Goal: Information Seeking & Learning: Check status

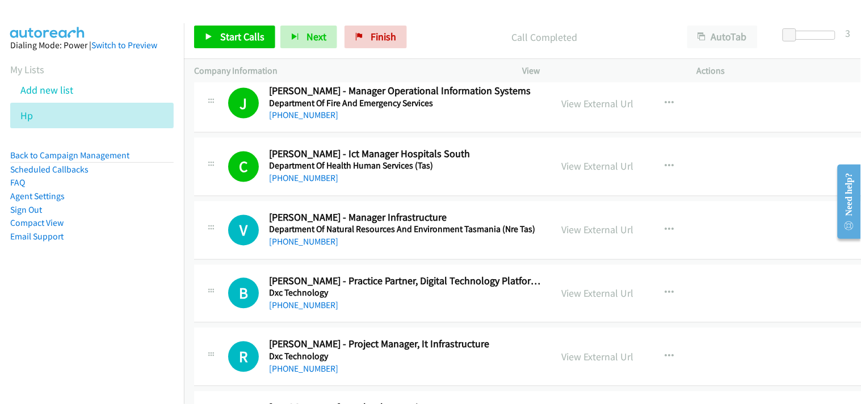
scroll to position [8326, 0]
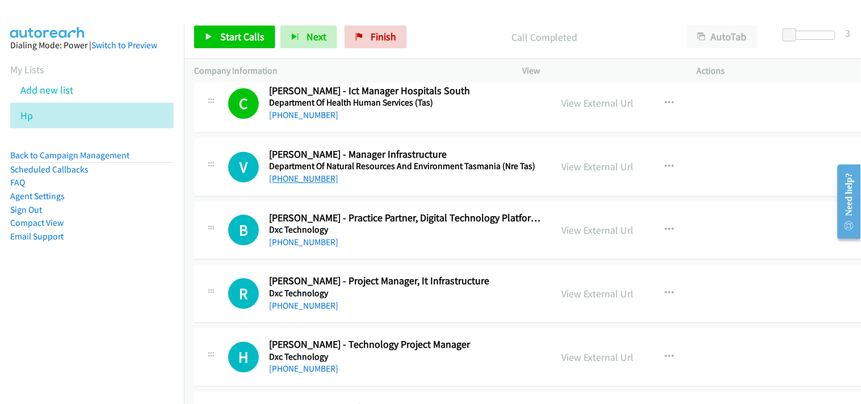
click at [287, 183] on link "[PHONE_NUMBER]" at bounding box center [303, 179] width 69 height 11
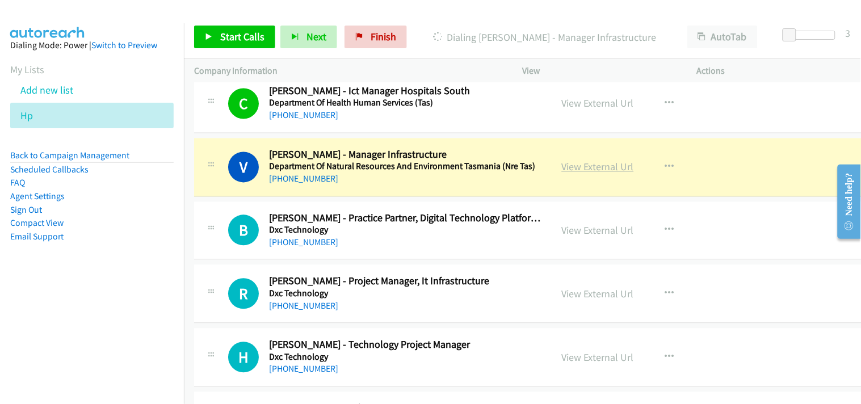
click at [581, 166] on link "View External Url" at bounding box center [598, 167] width 72 height 13
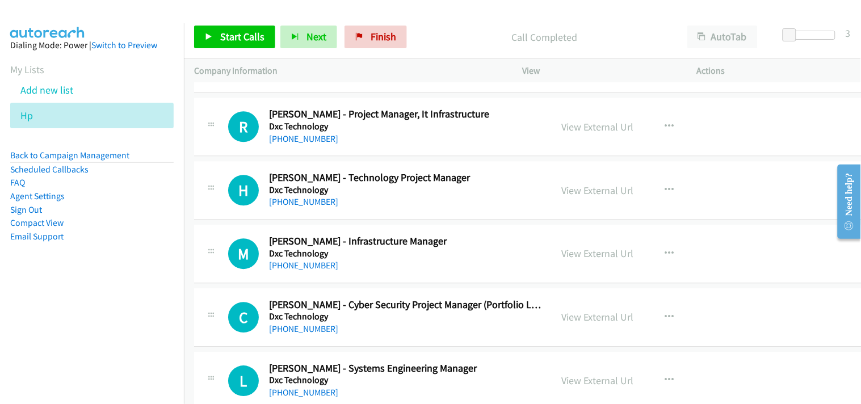
scroll to position [8516, 0]
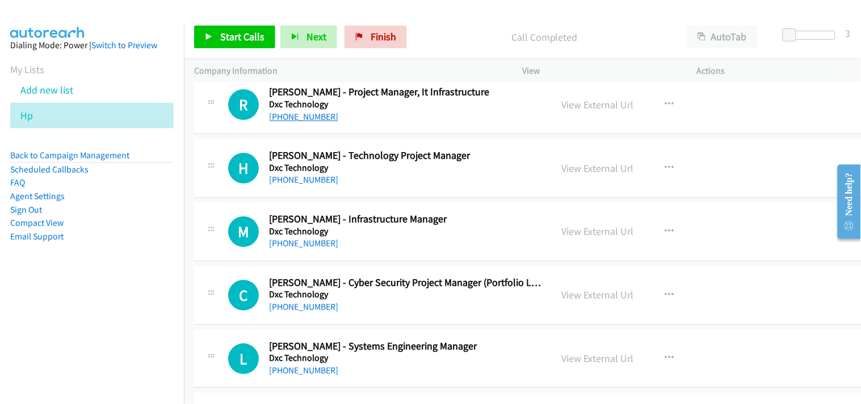
click at [307, 119] on link "[PHONE_NUMBER]" at bounding box center [303, 116] width 69 height 11
drag, startPoint x: 287, startPoint y: 188, endPoint x: 342, endPoint y: 234, distance: 72.1
click at [287, 185] on link "[PHONE_NUMBER]" at bounding box center [303, 179] width 69 height 11
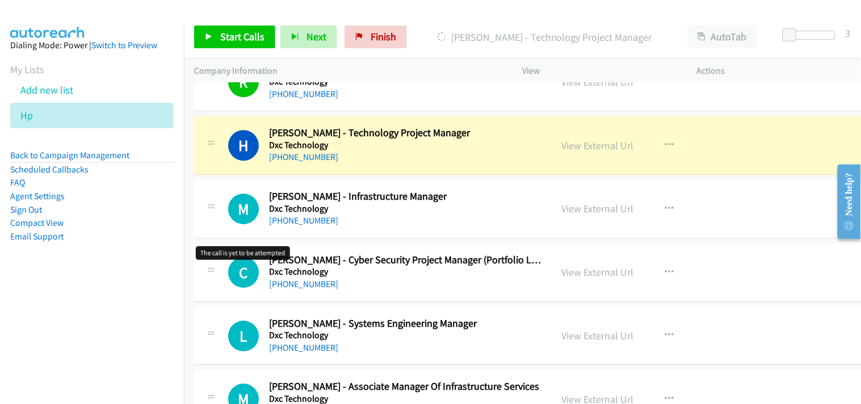
scroll to position [8579, 0]
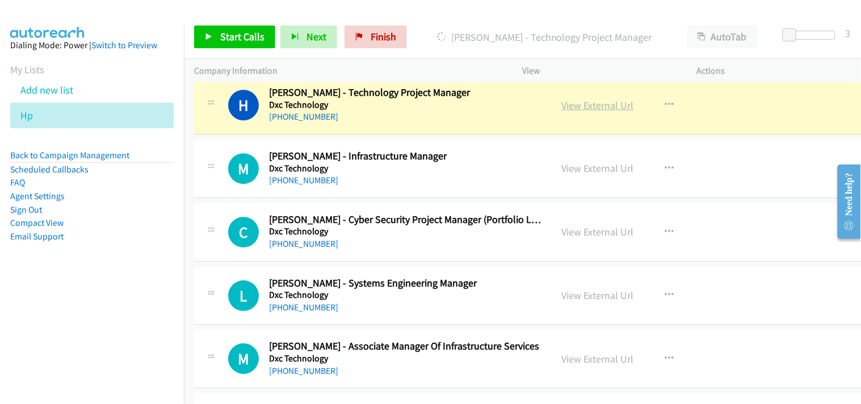
click at [589, 108] on link "View External Url" at bounding box center [598, 105] width 72 height 13
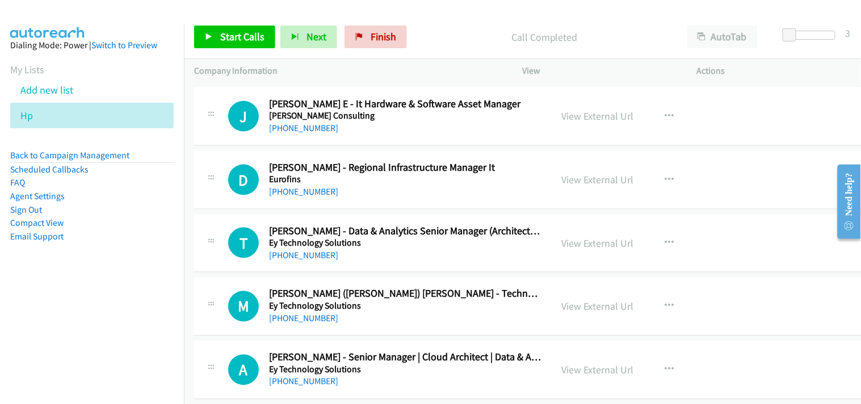
scroll to position [10282, 0]
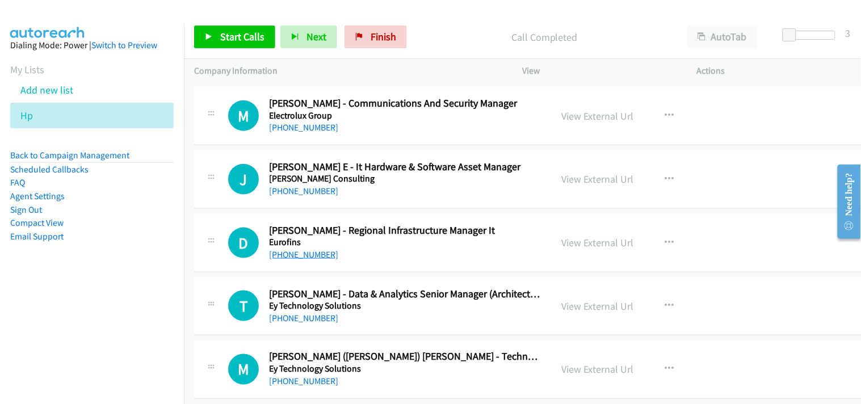
click at [303, 260] on link "[PHONE_NUMBER]" at bounding box center [303, 254] width 69 height 11
click at [299, 196] on link "[PHONE_NUMBER]" at bounding box center [303, 191] width 69 height 11
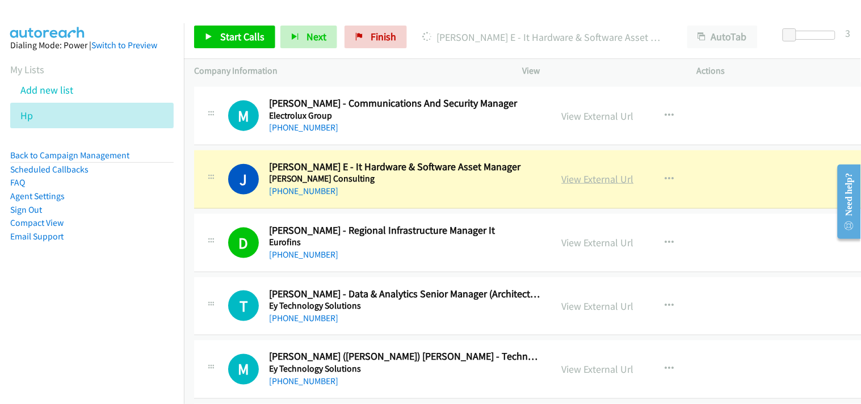
click at [590, 186] on link "View External Url" at bounding box center [598, 179] width 72 height 13
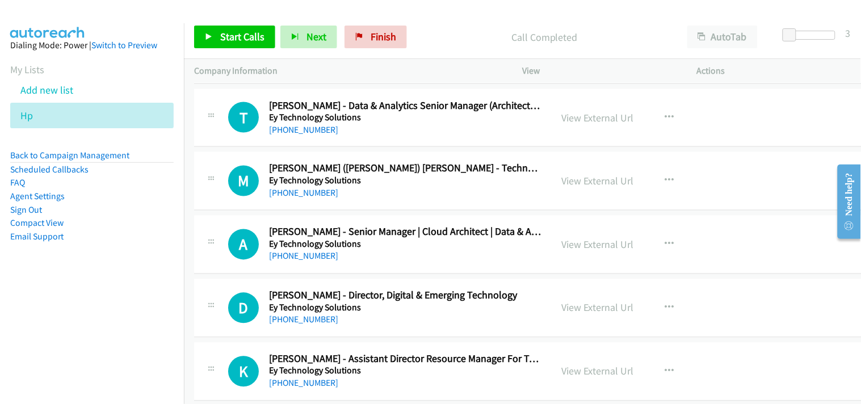
scroll to position [10471, 0]
click at [613, 123] on link "View External Url" at bounding box center [598, 117] width 72 height 13
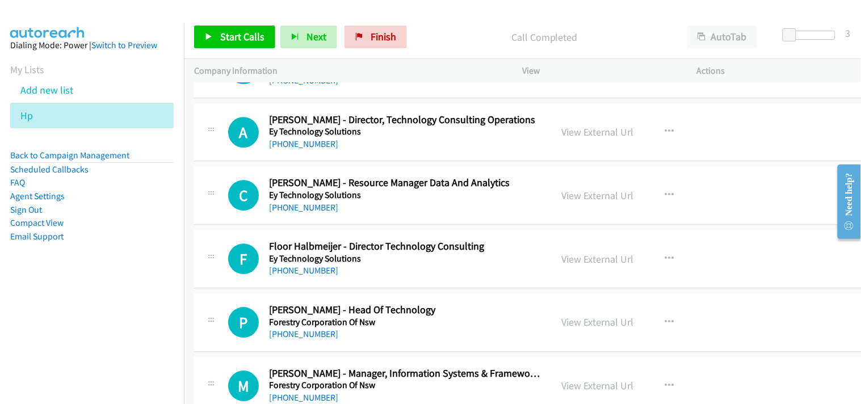
scroll to position [10786, 0]
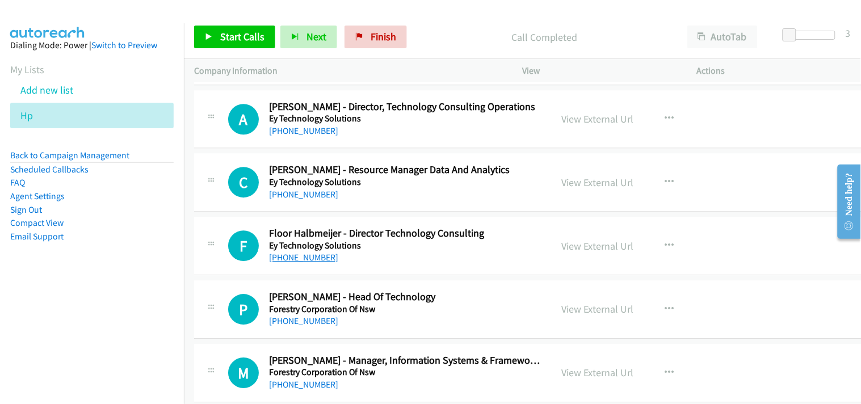
click at [313, 262] on link "[PHONE_NUMBER]" at bounding box center [303, 257] width 69 height 11
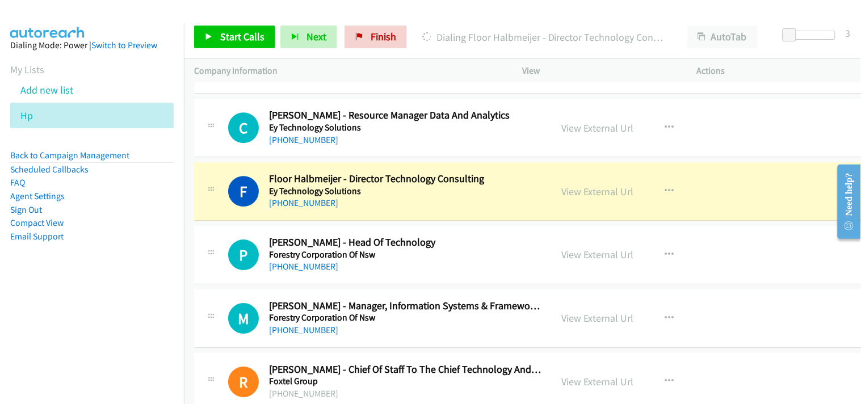
scroll to position [10849, 0]
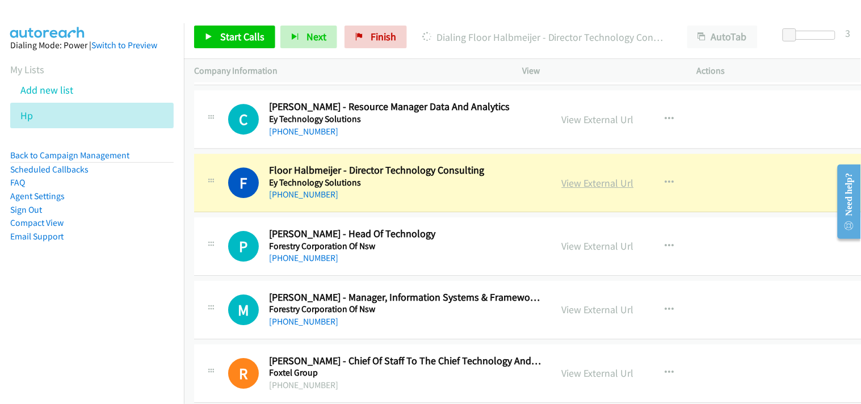
click at [571, 185] on link "View External Url" at bounding box center [598, 183] width 72 height 13
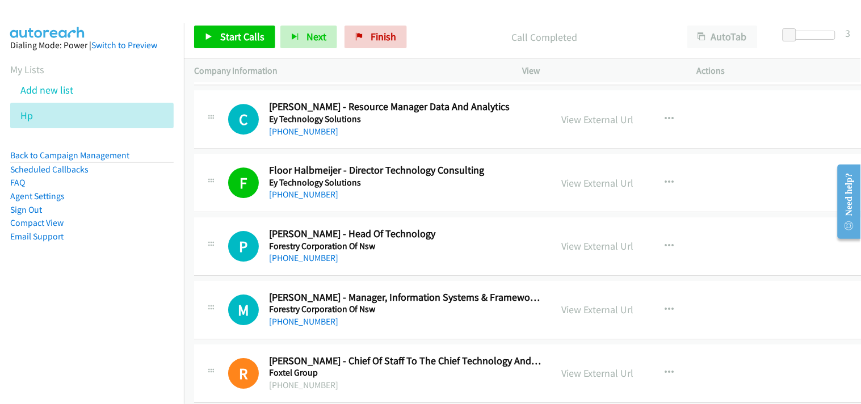
scroll to position [10912, 0]
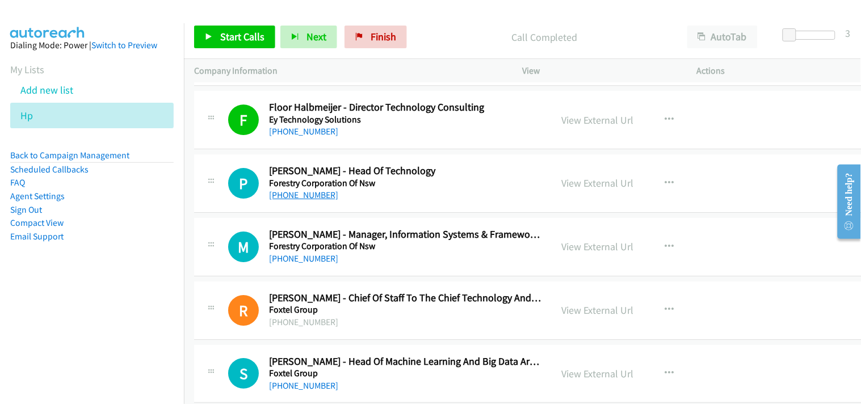
click at [296, 200] on link "[PHONE_NUMBER]" at bounding box center [303, 195] width 69 height 11
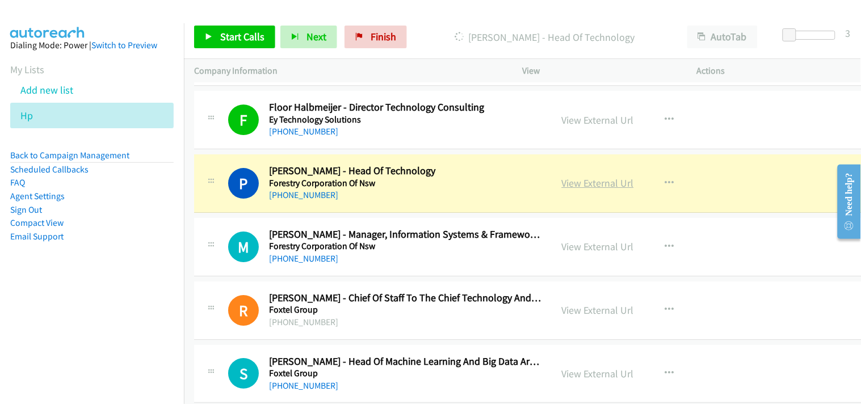
click at [626, 189] on link "View External Url" at bounding box center [598, 183] width 72 height 13
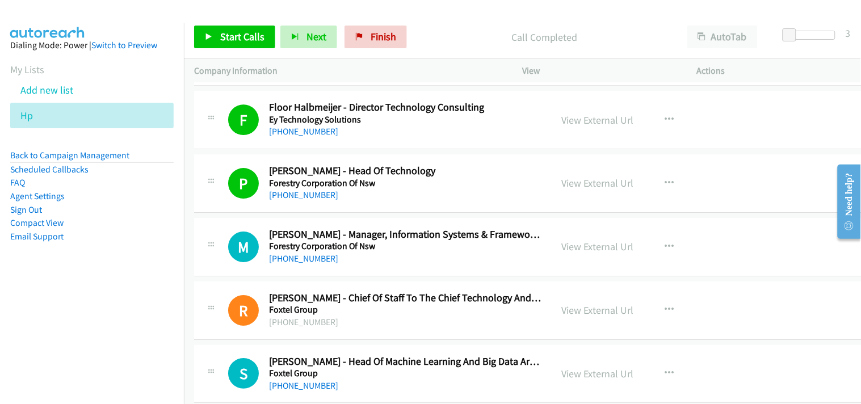
scroll to position [10975, 0]
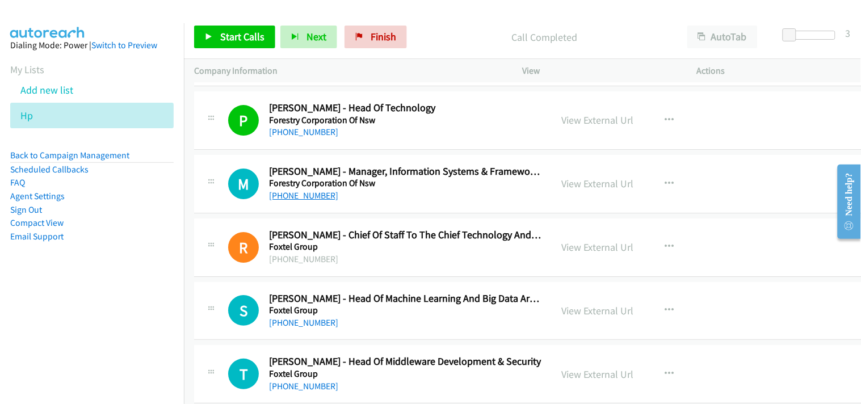
click at [301, 195] on link "[PHONE_NUMBER]" at bounding box center [303, 195] width 69 height 11
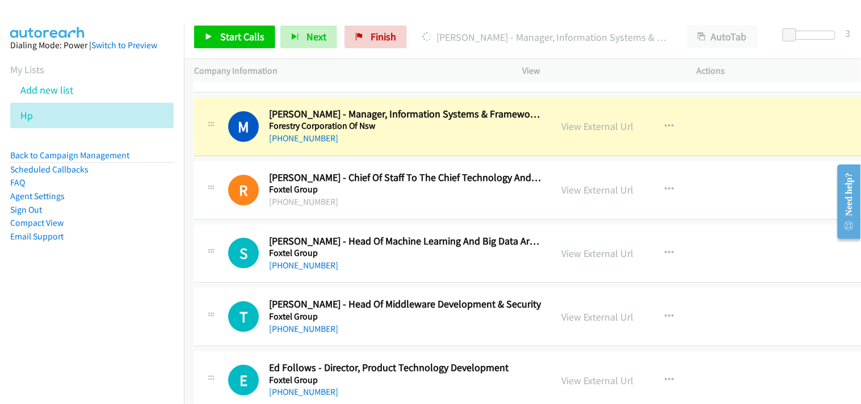
scroll to position [11038, 0]
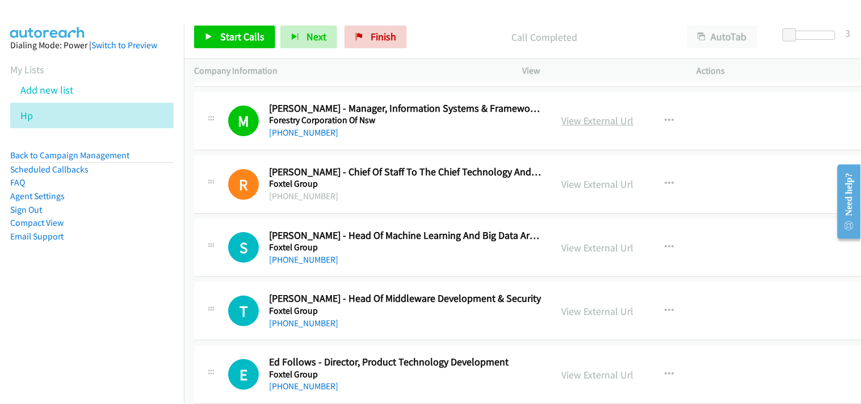
click at [615, 127] on link "View External Url" at bounding box center [598, 120] width 72 height 13
